Goal: Task Accomplishment & Management: Use online tool/utility

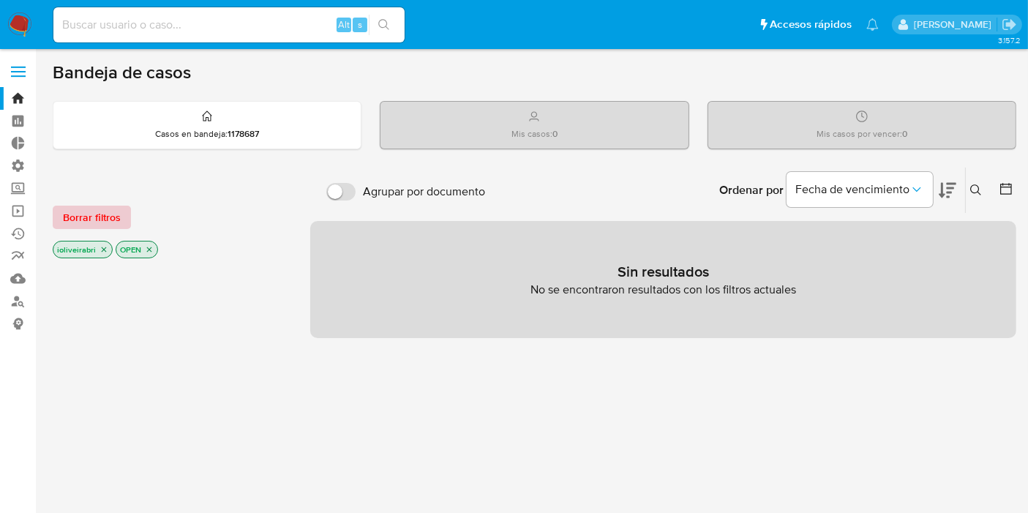
click at [103, 208] on span "Borrar filtros" at bounding box center [92, 217] width 58 height 20
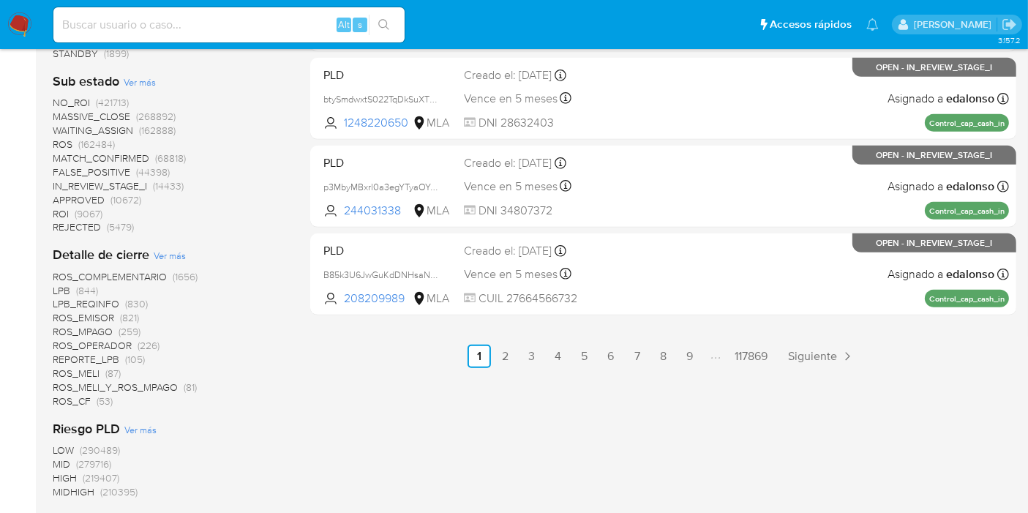
scroll to position [813, 0]
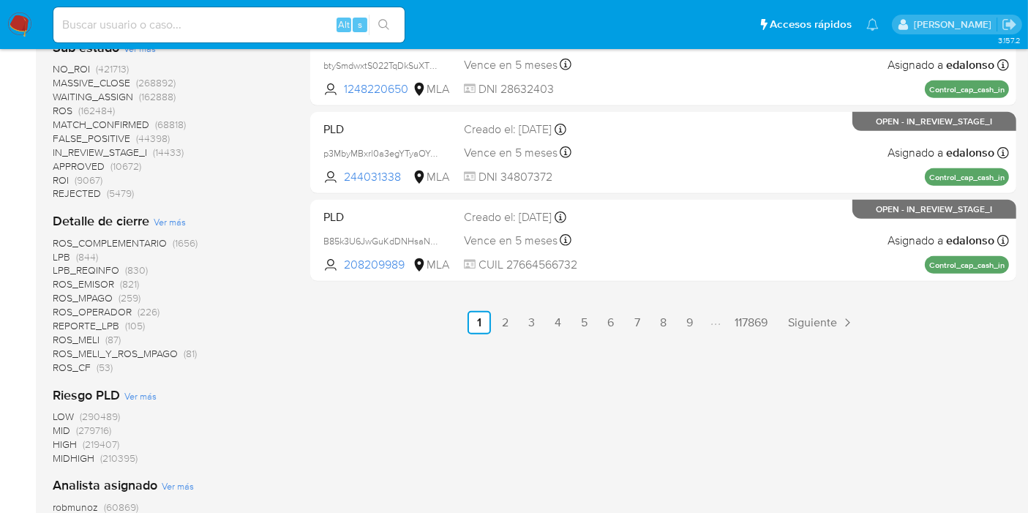
click at [116, 328] on span "REPORTE_LPB" at bounding box center [86, 325] width 67 height 15
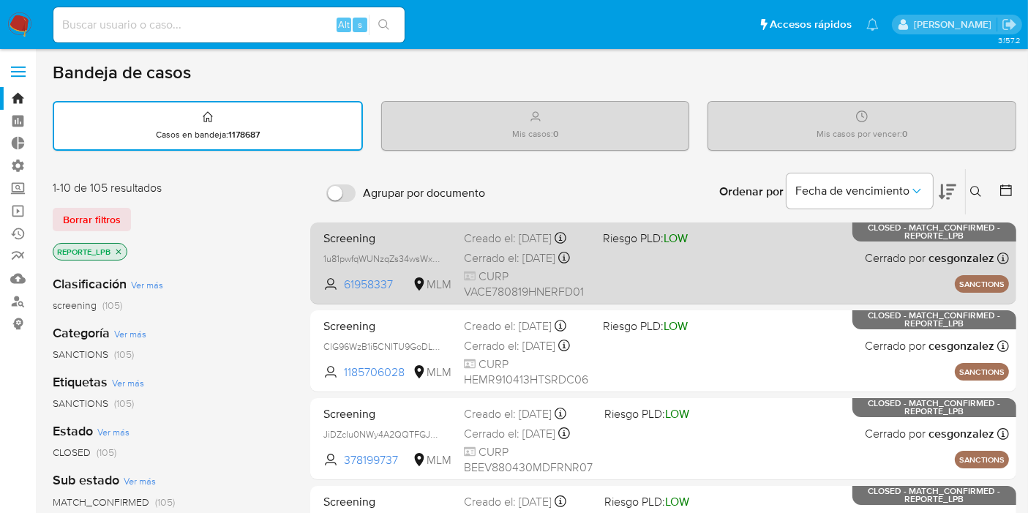
click at [710, 247] on span "Riesgo PLD: LOW" at bounding box center [666, 237] width 127 height 19
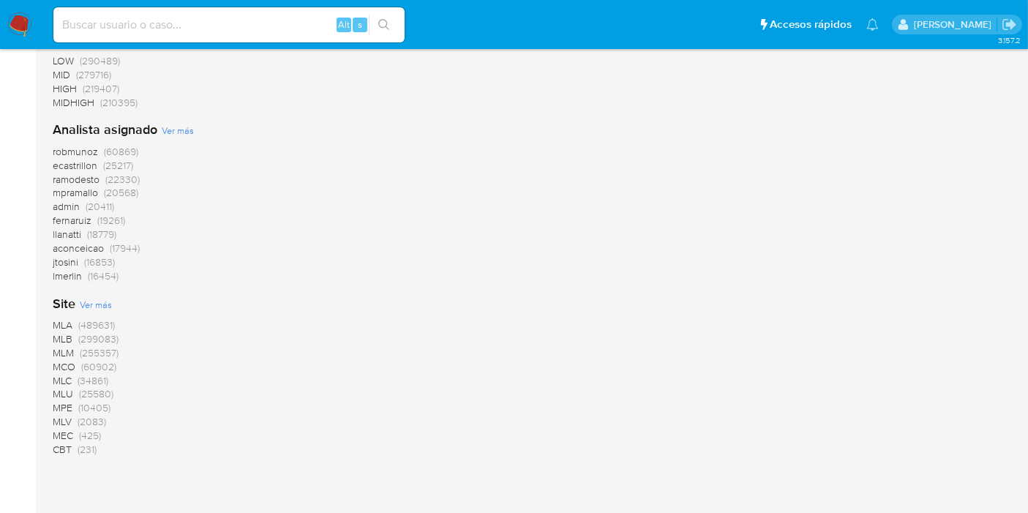
scroll to position [1189, 0]
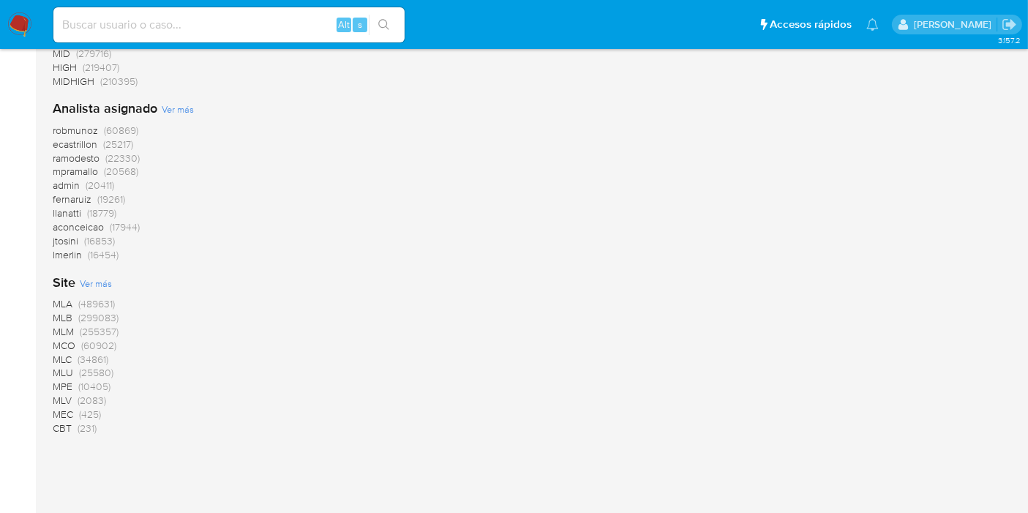
click at [73, 329] on span "MLM" at bounding box center [63, 331] width 21 height 15
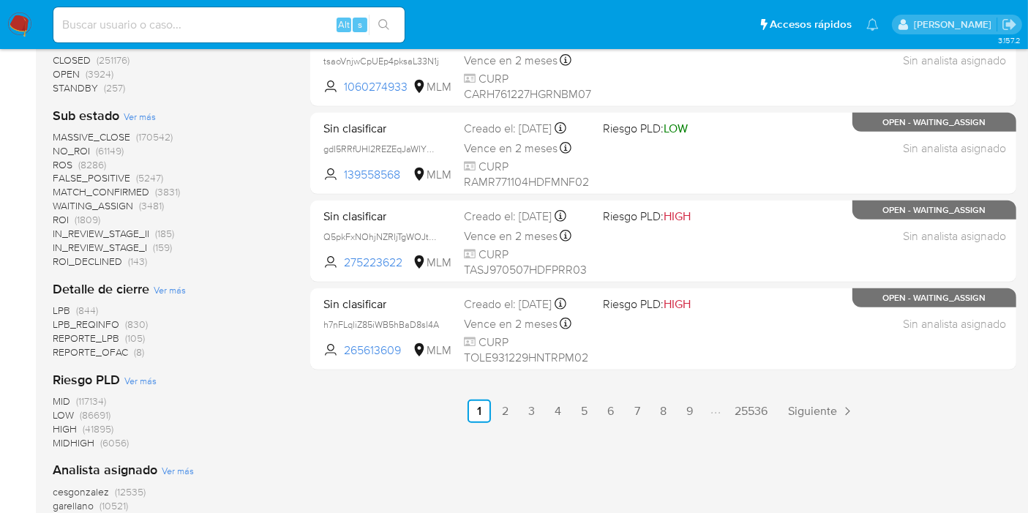
scroll to position [750, 0]
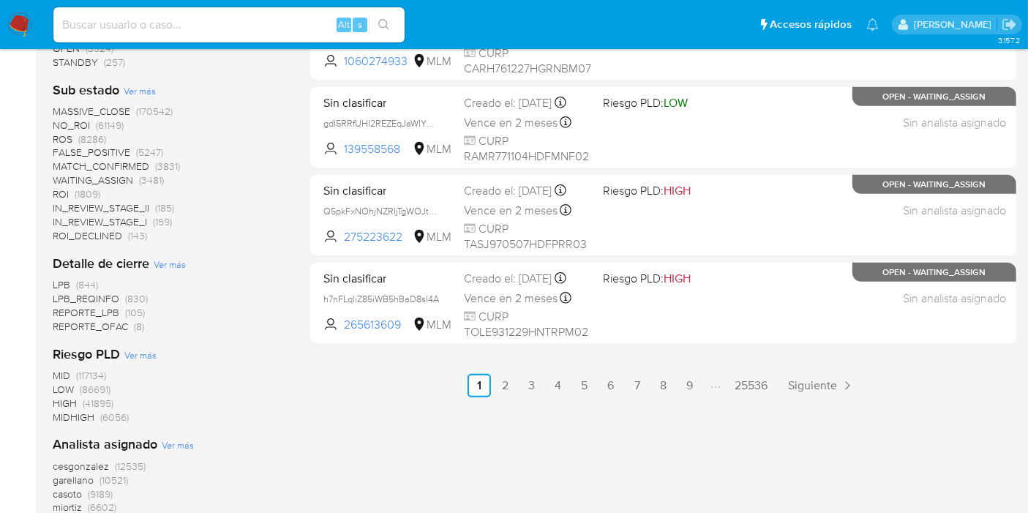
drag, startPoint x: 127, startPoint y: 296, endPoint x: 105, endPoint y: 301, distance: 23.4
click at [105, 301] on span "LPB_REQINFO" at bounding box center [86, 298] width 67 height 15
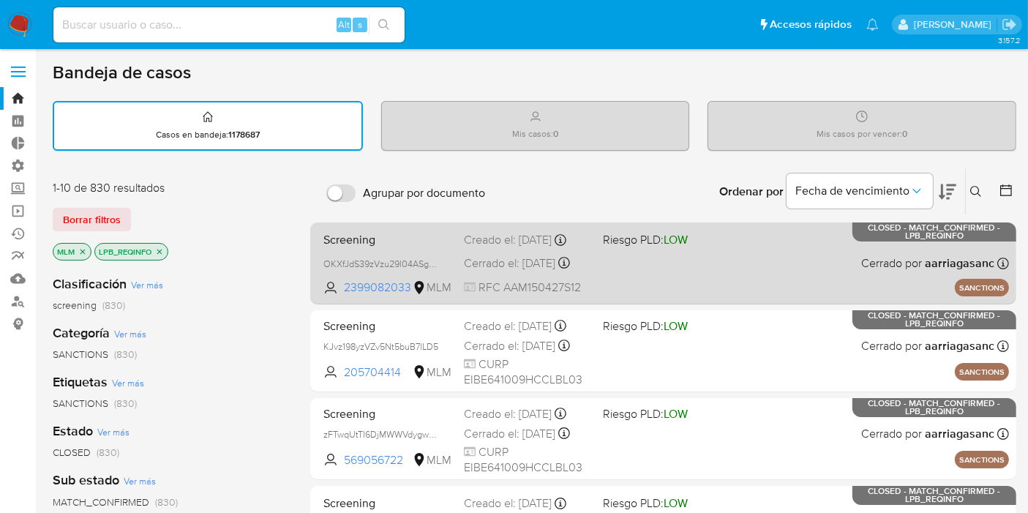
click at [684, 248] on span "LOW" at bounding box center [675, 239] width 24 height 17
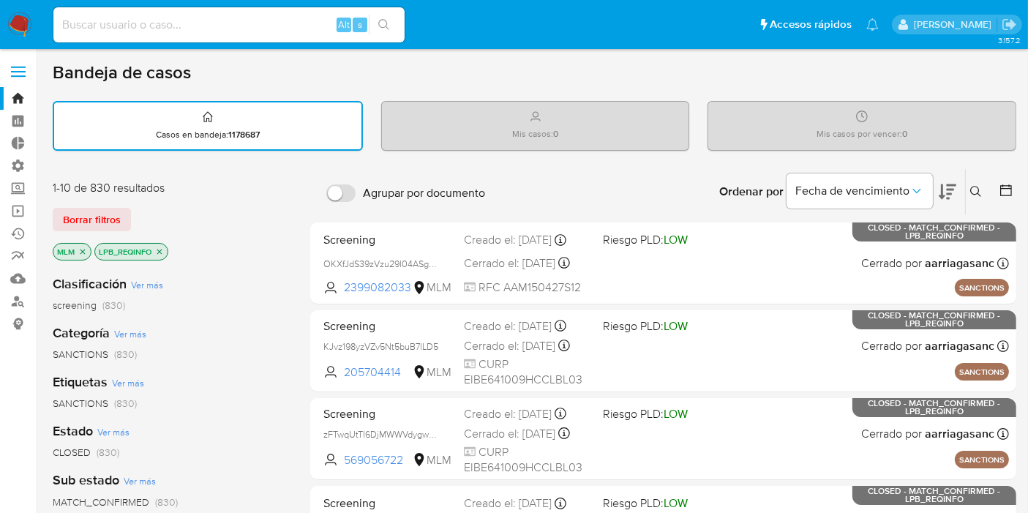
click at [161, 249] on icon "close-filter" at bounding box center [159, 251] width 9 height 9
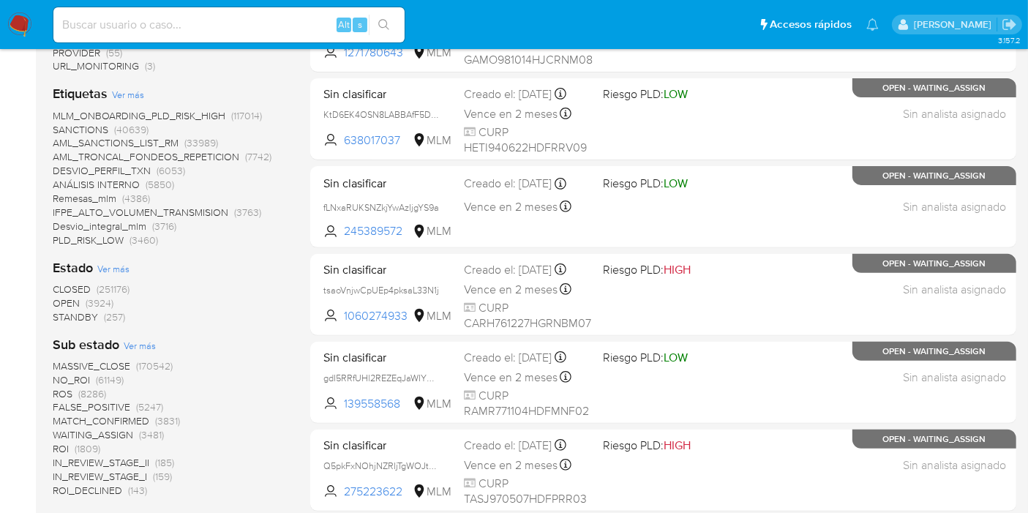
scroll to position [568, 0]
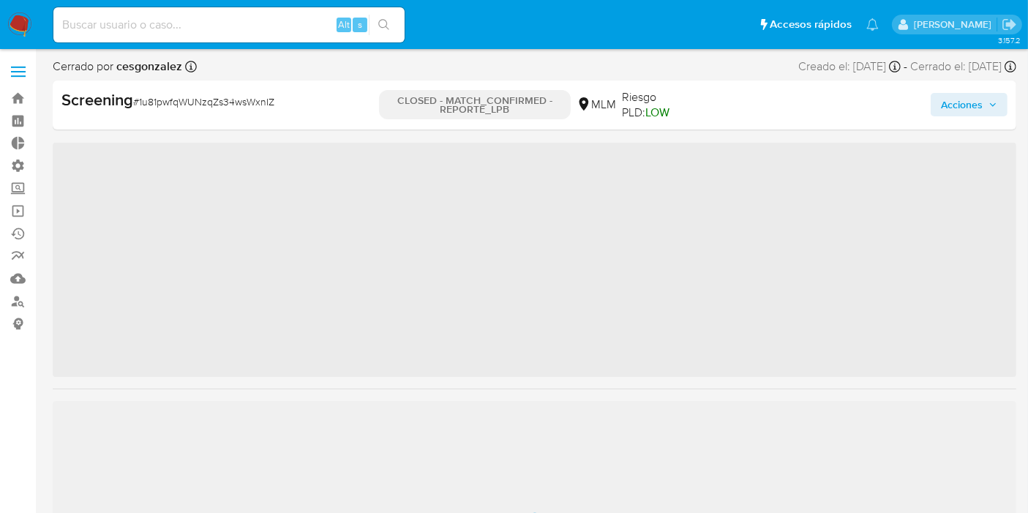
scroll to position [582, 0]
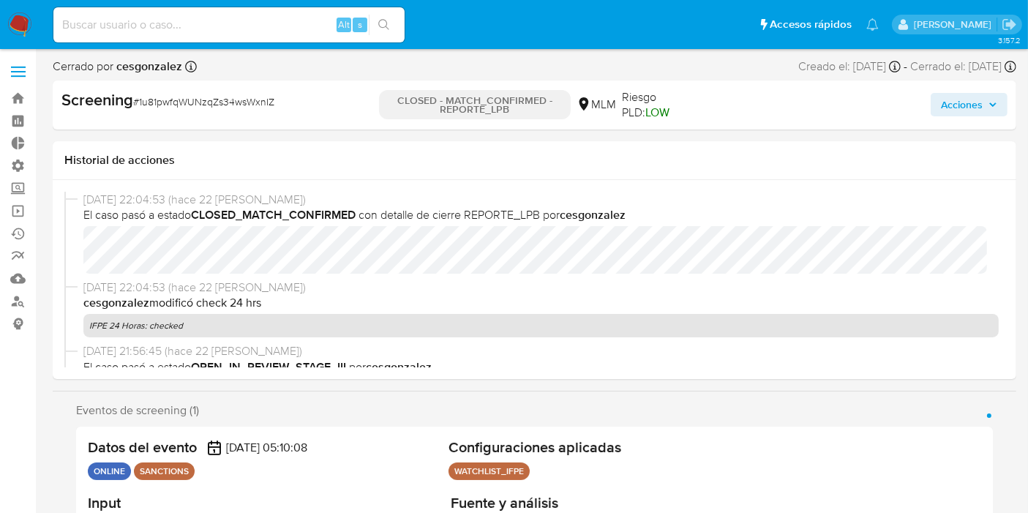
select select "10"
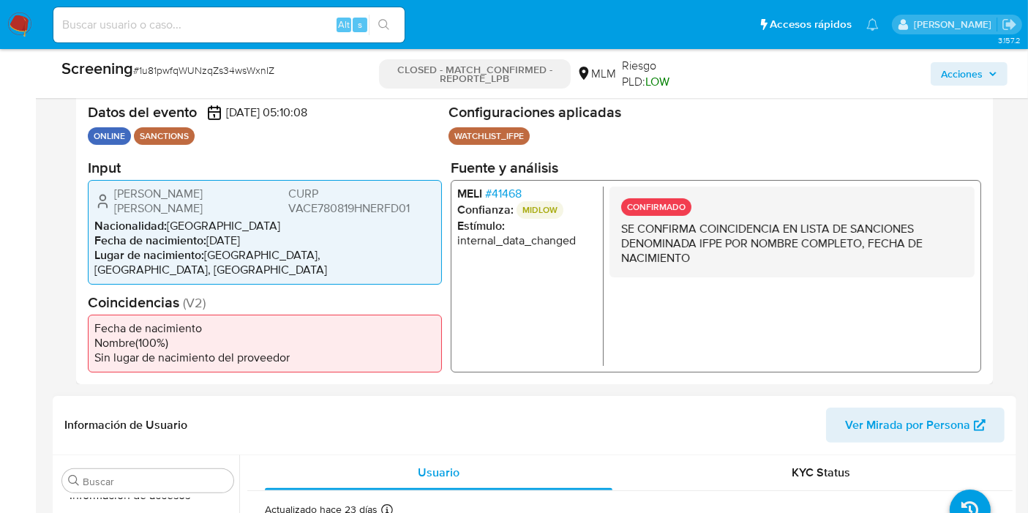
scroll to position [162, 0]
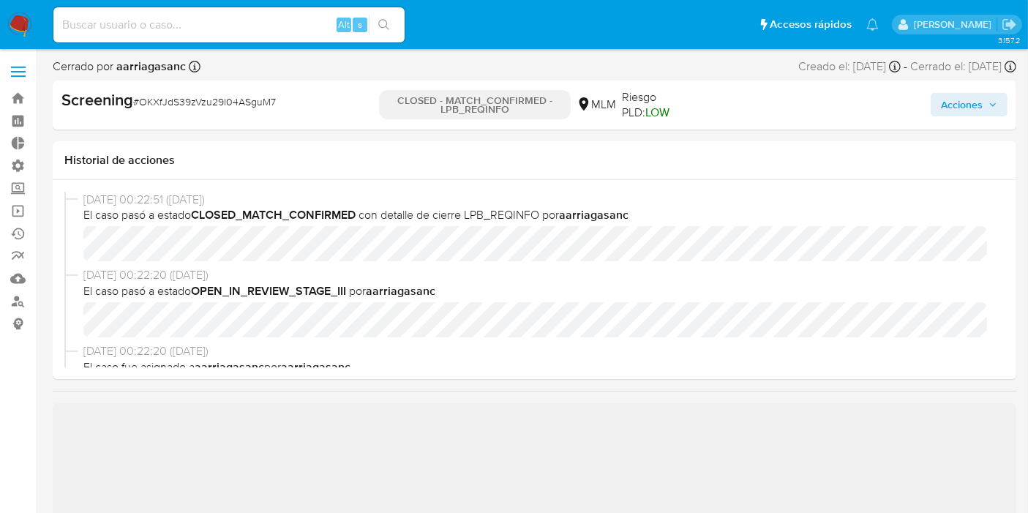
scroll to position [325, 0]
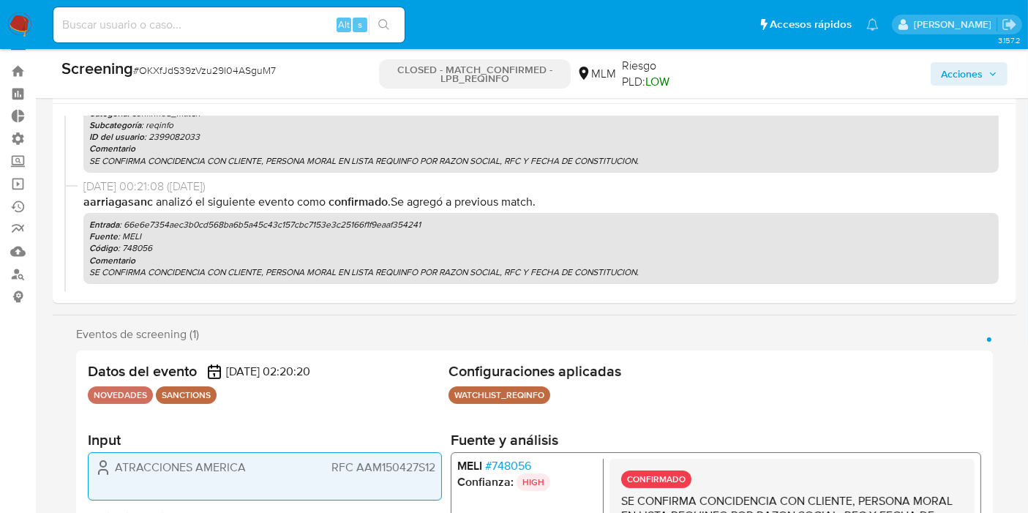
select select "10"
